Goal: Task Accomplishment & Management: Manage account settings

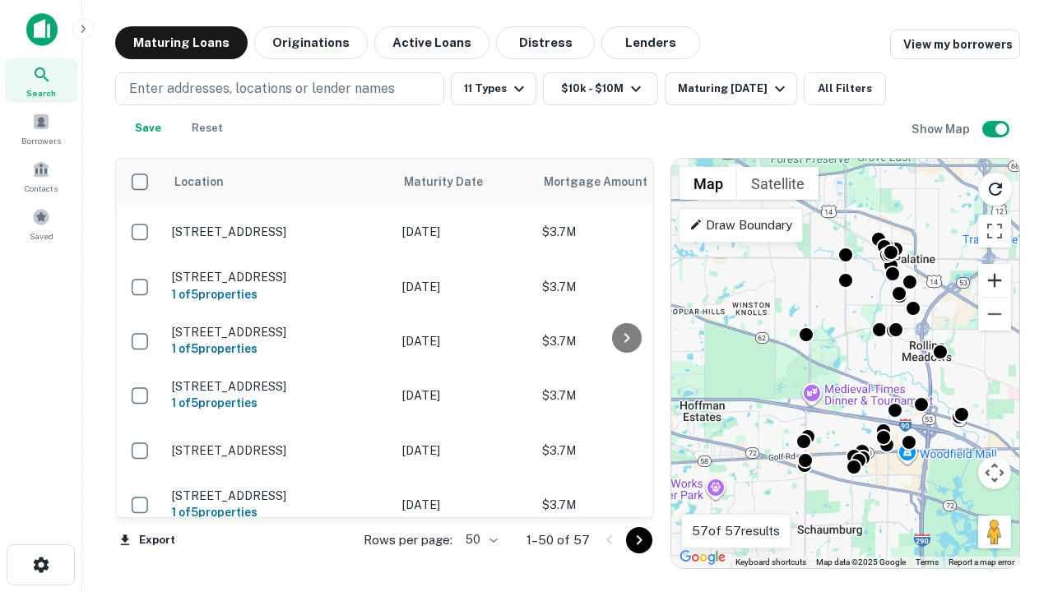
click at [995, 281] on button "Zoom in" at bounding box center [994, 280] width 33 height 33
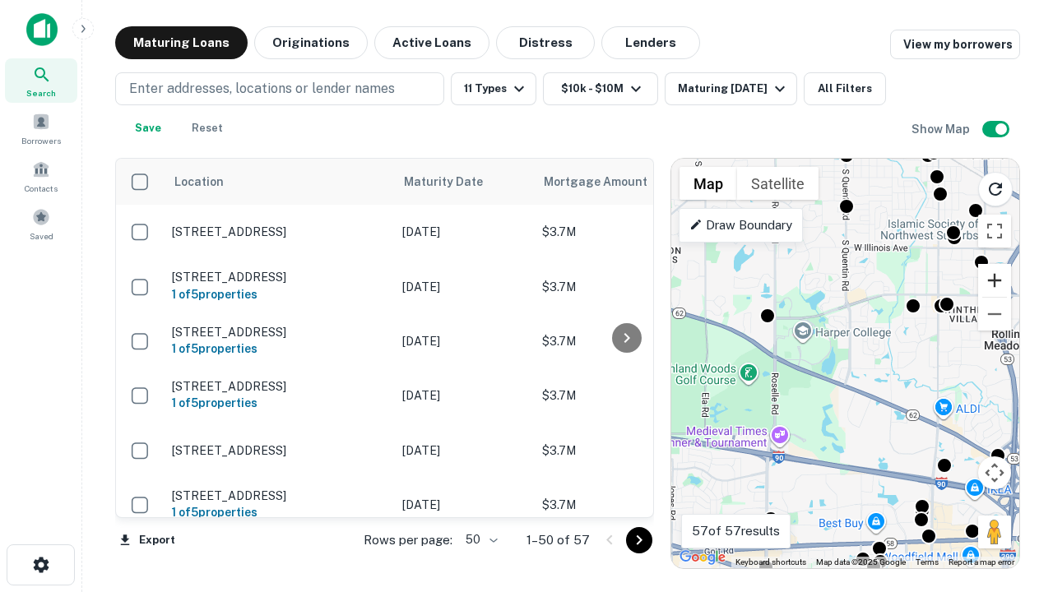
click at [995, 281] on button "Zoom in" at bounding box center [994, 280] width 33 height 33
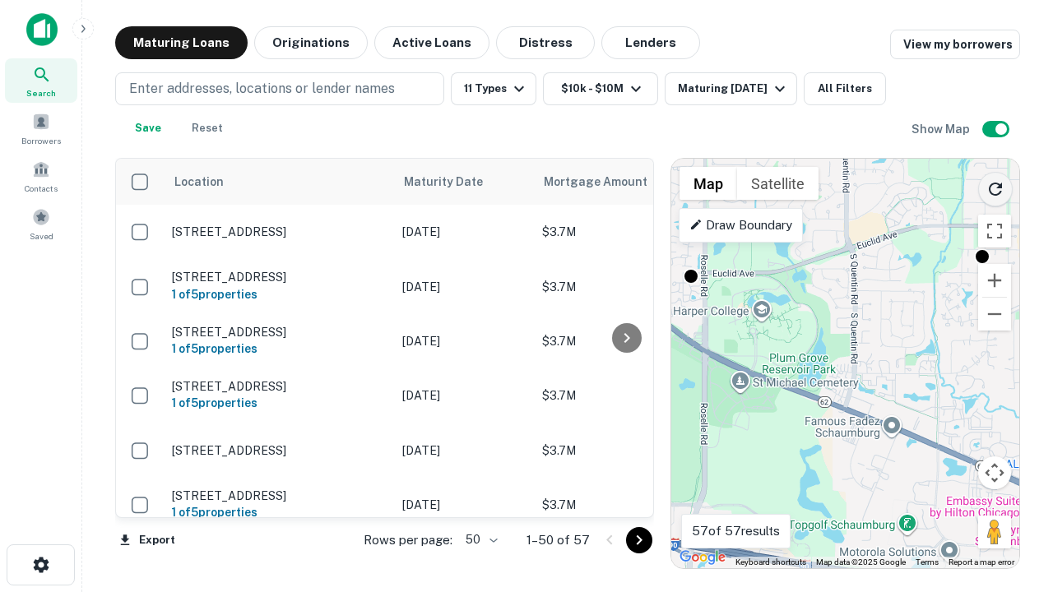
click at [995, 186] on icon "Reload search area" at bounding box center [996, 189] width 20 height 20
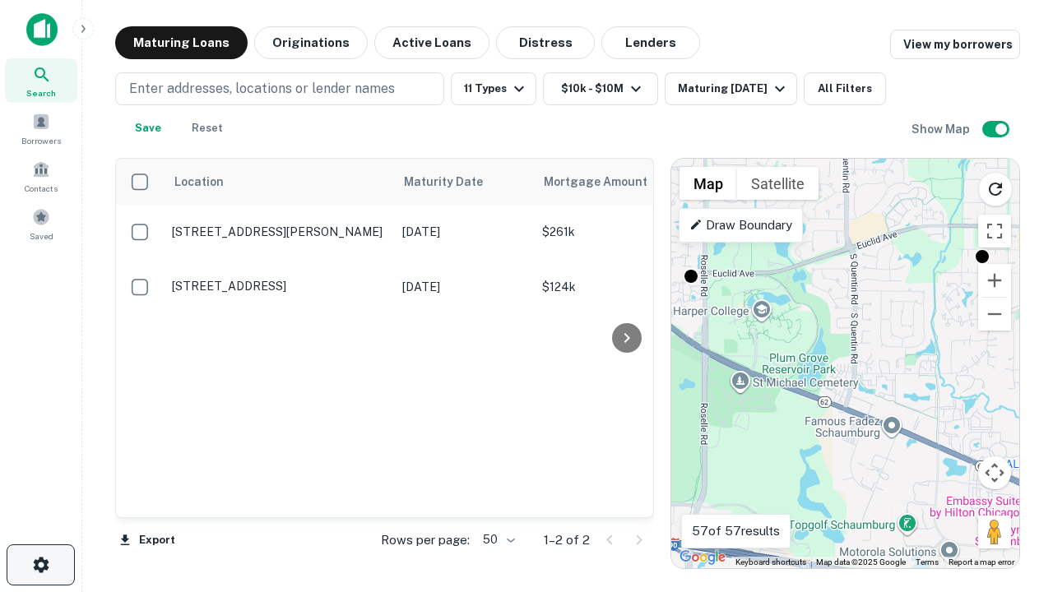
click at [40, 565] on icon "button" at bounding box center [41, 565] width 20 height 20
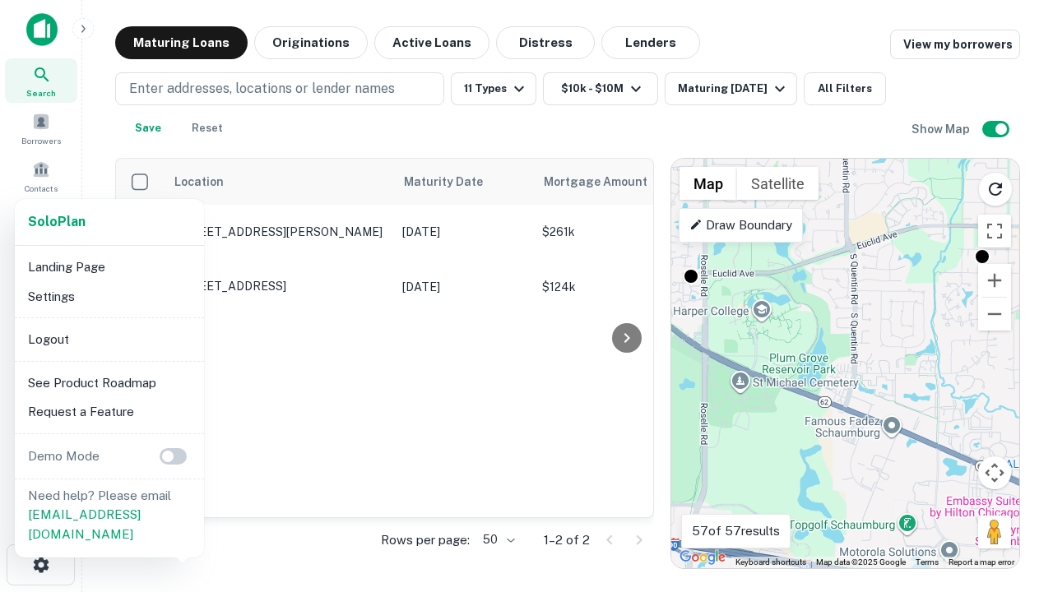
click at [109, 339] on li "Logout" at bounding box center [109, 340] width 176 height 30
